Goal: Information Seeking & Learning: Check status

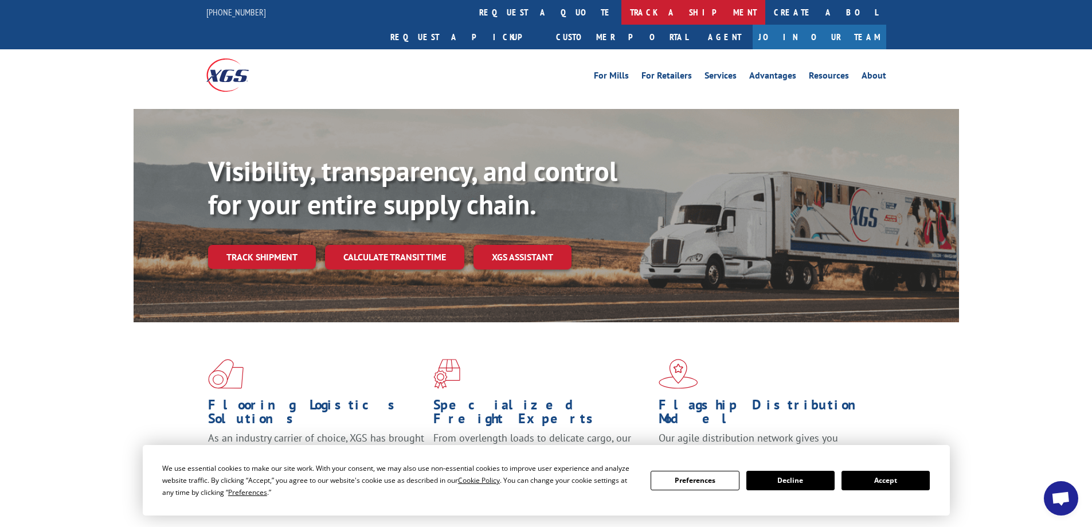
click at [622, 8] on link "track a shipment" at bounding box center [694, 12] width 144 height 25
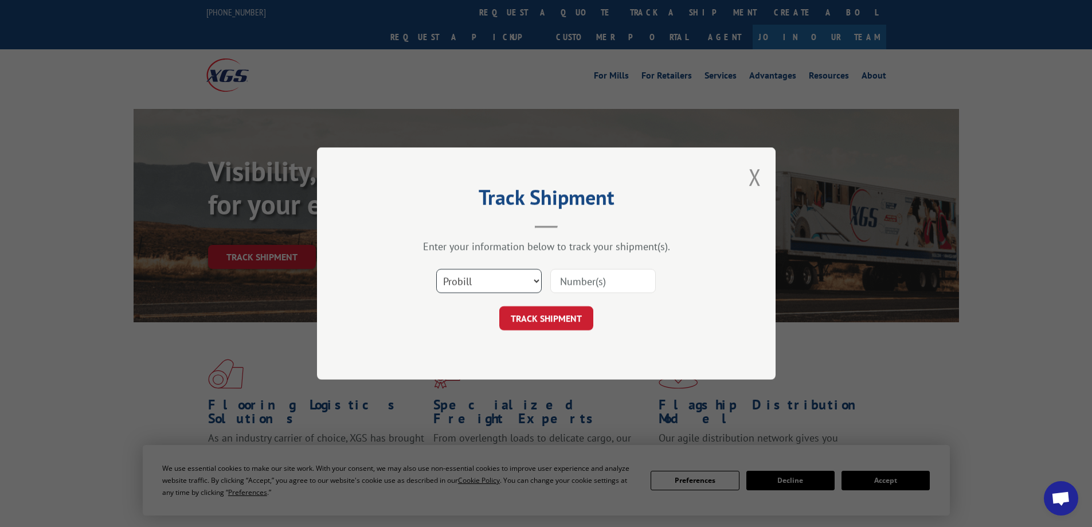
click at [529, 282] on select "Select category... Probill BOL PO" at bounding box center [489, 281] width 106 height 24
select select "po"
click at [436, 269] on select "Select category... Probill BOL PO" at bounding box center [489, 281] width 106 height 24
click at [566, 282] on input at bounding box center [603, 281] width 106 height 24
paste input "1115326REPLACE"
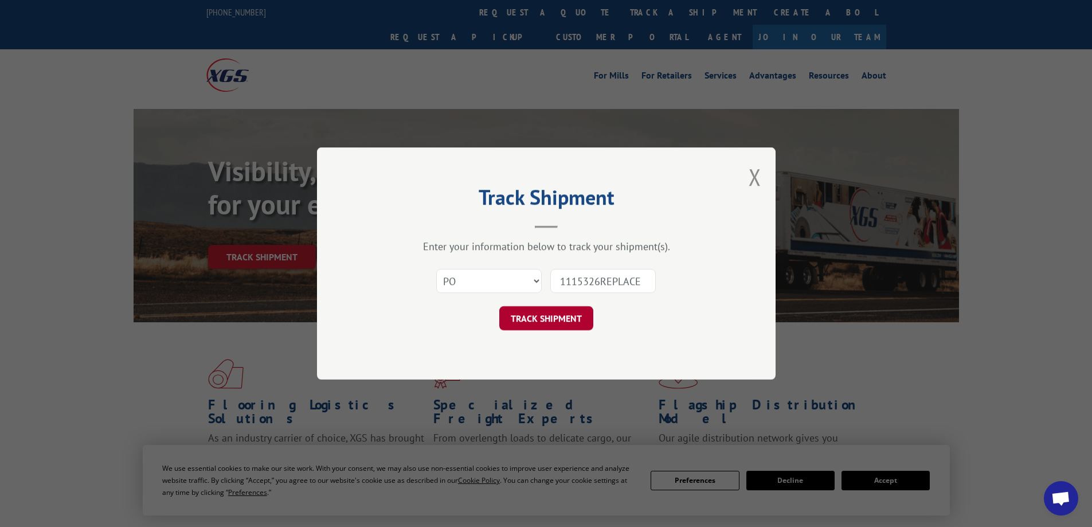
type input "1115326REPLACE"
click at [539, 324] on button "TRACK SHIPMENT" at bounding box center [546, 318] width 94 height 24
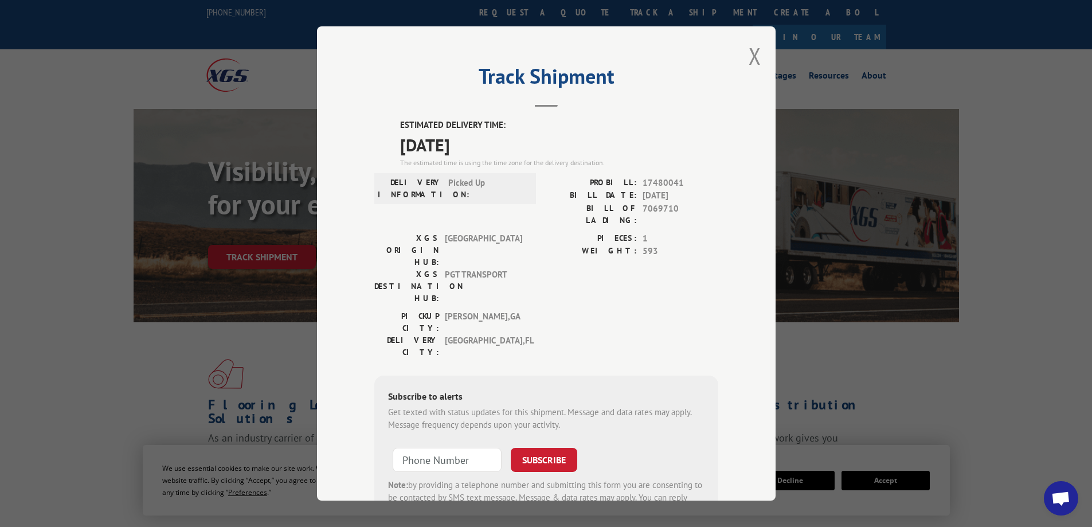
click at [575, 104] on header "Track Shipment" at bounding box center [546, 87] width 344 height 39
click at [440, 177] on div "DELIVERY INFORMATION: Picked Up" at bounding box center [455, 189] width 155 height 24
click at [561, 106] on header "Track Shipment" at bounding box center [546, 87] width 344 height 39
click at [751, 57] on button "Close modal" at bounding box center [755, 56] width 13 height 30
